Goal: Find specific page/section: Find specific page/section

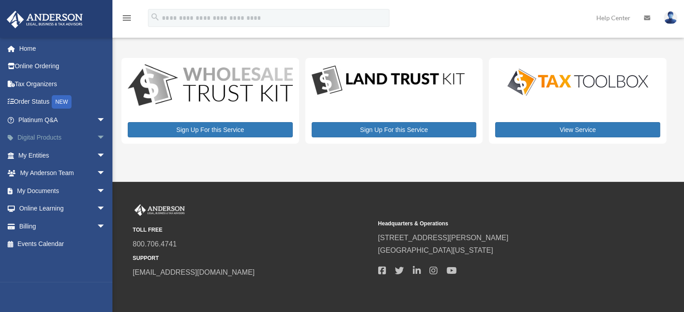
click at [97, 142] on span "arrow_drop_down" at bounding box center [106, 138] width 18 height 18
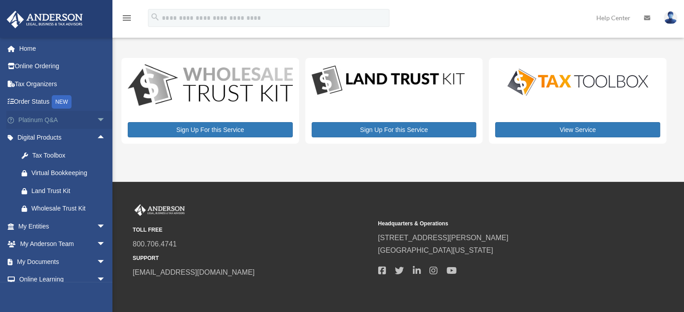
click at [97, 120] on span "arrow_drop_down" at bounding box center [106, 120] width 18 height 18
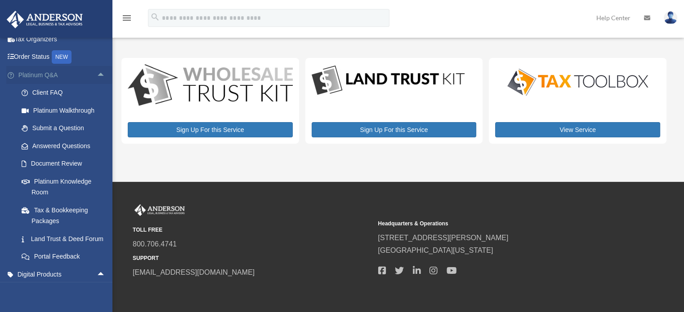
click at [97, 73] on span "arrow_drop_up" at bounding box center [106, 75] width 18 height 18
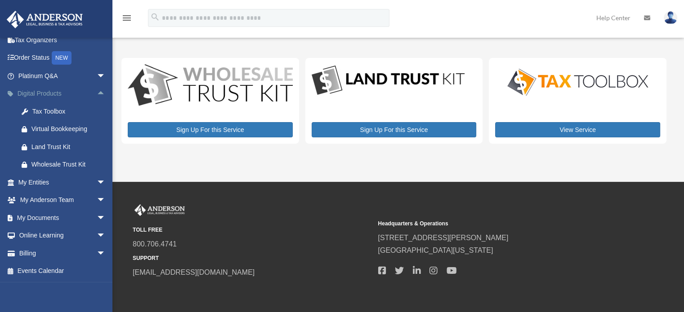
click at [97, 89] on span "arrow_drop_up" at bounding box center [106, 94] width 18 height 18
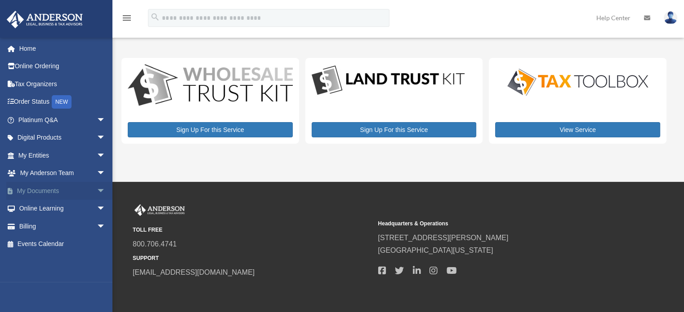
click at [97, 184] on span "arrow_drop_down" at bounding box center [106, 191] width 18 height 18
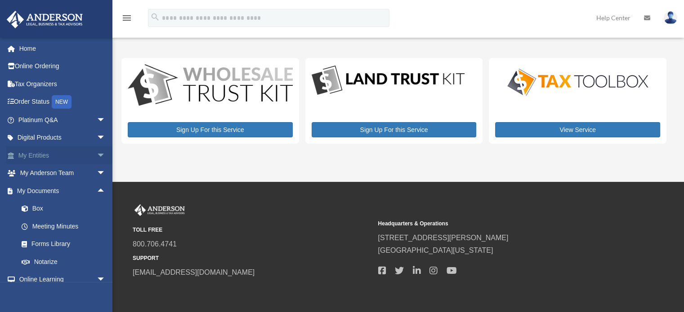
click at [97, 158] on span "arrow_drop_down" at bounding box center [106, 156] width 18 height 18
click at [62, 243] on link "My Blueprint" at bounding box center [66, 245] width 107 height 18
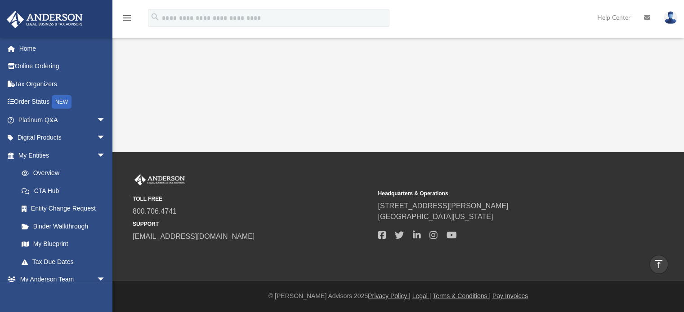
scroll to position [111, 0]
